Goal: Task Accomplishment & Management: Manage account settings

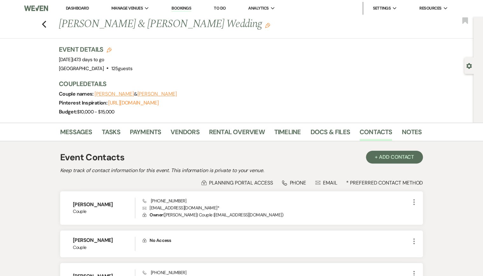
click at [72, 11] on li "Dashboard" at bounding box center [77, 8] width 29 height 13
click at [73, 10] on link "Dashboard" at bounding box center [77, 7] width 23 height 5
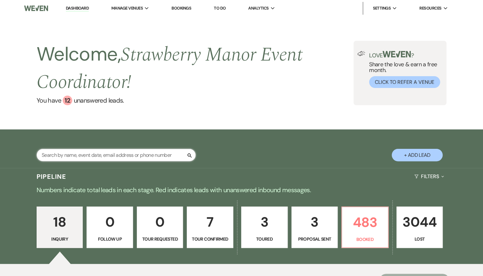
click at [63, 156] on input "text" at bounding box center [116, 155] width 159 height 12
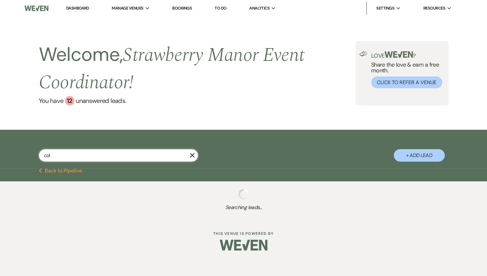
type input "coll"
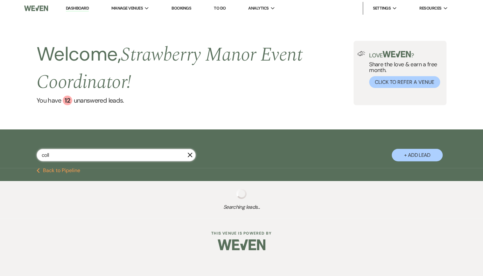
select select "8"
select select "5"
select select "8"
select select "5"
select select "8"
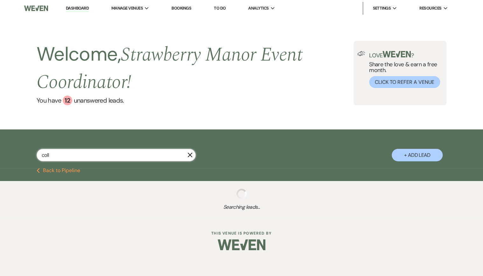
select select "3"
select select "8"
select select "5"
select select "8"
select select "5"
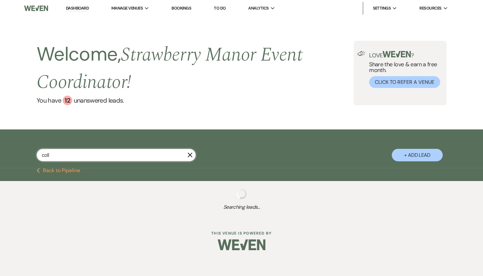
select select "8"
select select "6"
select select "8"
select select "5"
select select "8"
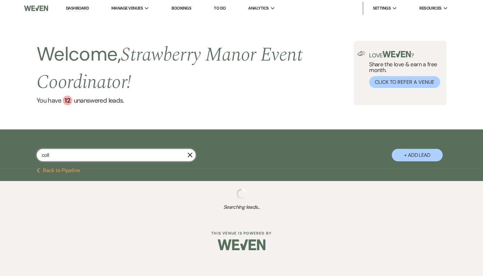
select select "5"
select select "8"
select select "5"
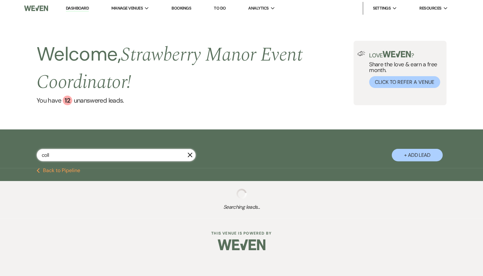
select select "8"
select select "5"
select select "8"
select select "5"
select select "8"
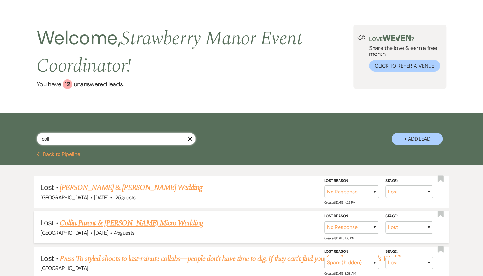
scroll to position [25, 0]
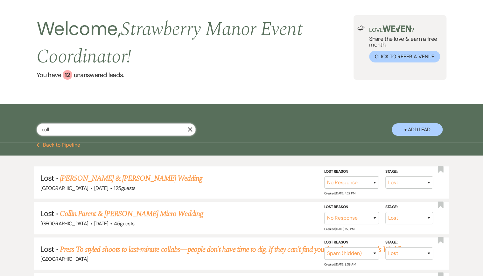
type input "coll"
